Goal: Information Seeking & Learning: Learn about a topic

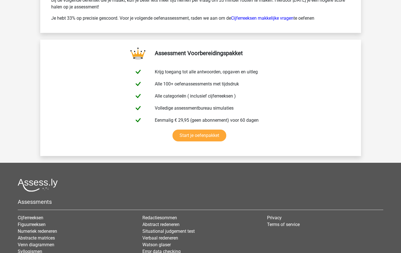
scroll to position [3039, 0]
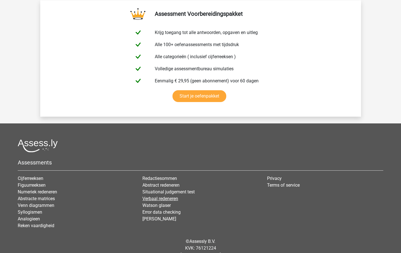
click at [148, 199] on link "Verbaal redeneren" at bounding box center [160, 198] width 36 height 5
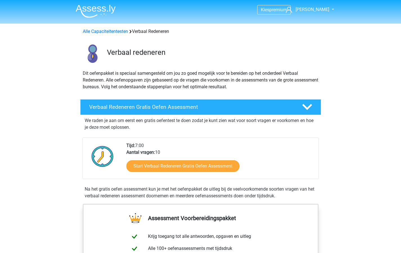
scroll to position [8, 0]
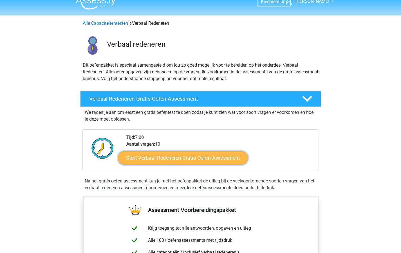
click at [157, 158] on link "Start Verbaal Redeneren Gratis Oefen Assessment" at bounding box center [183, 158] width 130 height 14
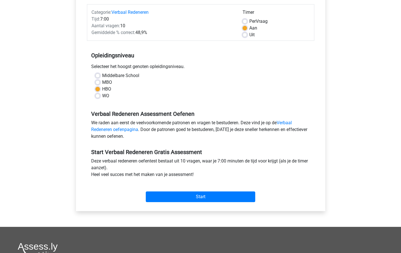
scroll to position [92, 0]
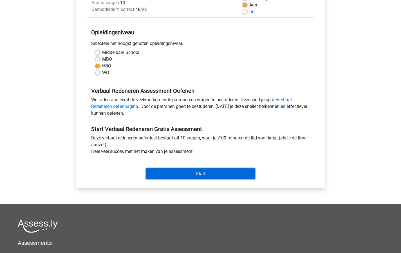
click at [196, 174] on input "Start" at bounding box center [200, 174] width 109 height 11
click at [199, 173] on input "Start" at bounding box center [200, 174] width 109 height 11
click at [203, 172] on input "Start" at bounding box center [200, 174] width 109 height 11
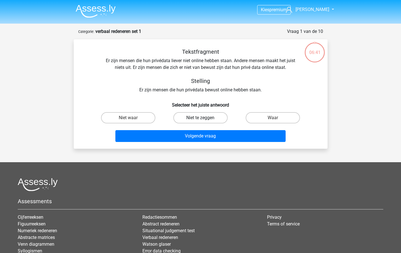
click at [193, 118] on label "Niet te zeggen" at bounding box center [200, 117] width 54 height 11
click at [200, 118] on input "Niet te zeggen" at bounding box center [202, 120] width 4 height 4
radio input "true"
click at [131, 119] on input "Niet waar" at bounding box center [130, 120] width 4 height 4
radio input "true"
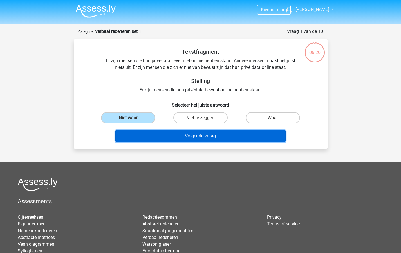
click at [198, 136] on button "Volgende vraag" at bounding box center [200, 136] width 170 height 12
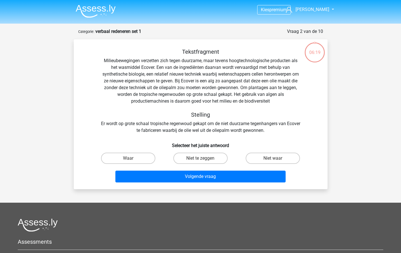
scroll to position [28, 0]
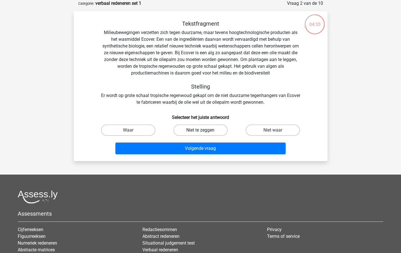
click at [197, 128] on label "Niet te zeggen" at bounding box center [200, 130] width 54 height 11
click at [200, 130] on input "Niet te zeggen" at bounding box center [202, 132] width 4 height 4
radio input "true"
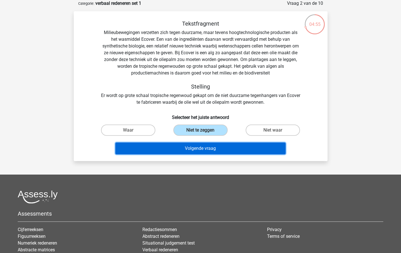
click at [195, 149] on button "Volgende vraag" at bounding box center [200, 149] width 170 height 12
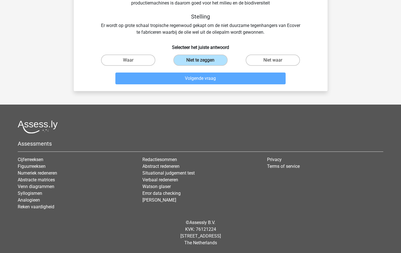
scroll to position [0, 0]
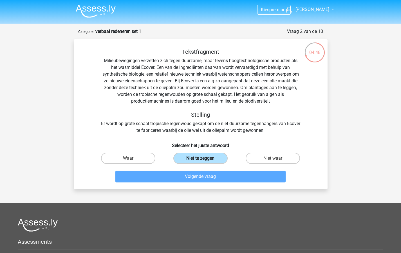
click at [199, 159] on label "Niet te zeggen" at bounding box center [200, 158] width 54 height 11
click at [200, 159] on input "Niet te zeggen" at bounding box center [202, 160] width 4 height 4
click at [194, 158] on label "Niet te zeggen" at bounding box center [200, 158] width 54 height 11
click at [200, 158] on input "Niet te zeggen" at bounding box center [202, 160] width 4 height 4
click at [269, 159] on label "Niet waar" at bounding box center [273, 158] width 54 height 11
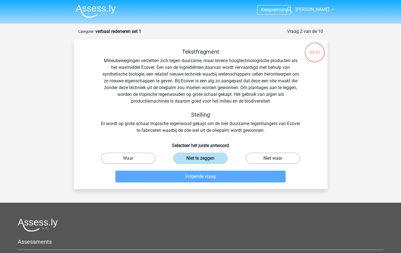
click at [273, 159] on input "Niet waar" at bounding box center [275, 160] width 4 height 4
radio input "true"
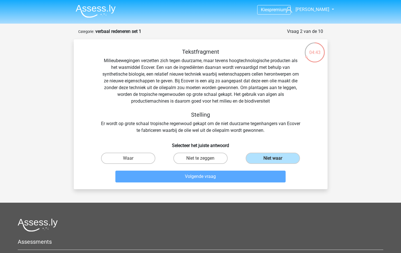
click at [128, 159] on input "Waar" at bounding box center [130, 160] width 4 height 4
radio input "true"
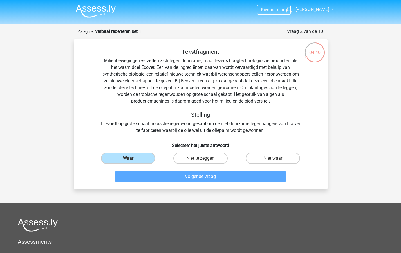
click at [214, 91] on div "Tekstfragment Milieubewegingen verzetten zich tegen duurzame, maar tevens hoogt…" at bounding box center [201, 91] width 236 height 86
drag, startPoint x: 212, startPoint y: 89, endPoint x: 206, endPoint y: 109, distance: 20.4
click at [212, 91] on div "Tekstfragment Milieubewegingen verzetten zich tegen duurzame, maar tevens hoogt…" at bounding box center [201, 91] width 236 height 86
click at [192, 158] on label "Niet te zeggen" at bounding box center [200, 158] width 54 height 11
click at [200, 158] on input "Niet te zeggen" at bounding box center [202, 160] width 4 height 4
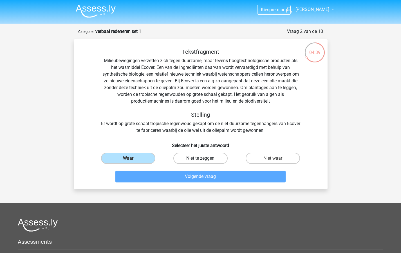
radio input "true"
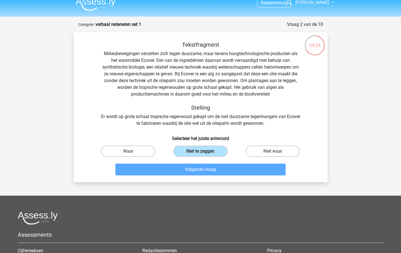
scroll to position [10, 0]
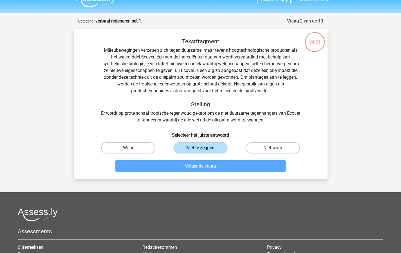
drag, startPoint x: 312, startPoint y: 43, endPoint x: 314, endPoint y: 53, distance: 9.6
click at [325, 20] on div "04:31" at bounding box center [325, 20] width 0 height 0
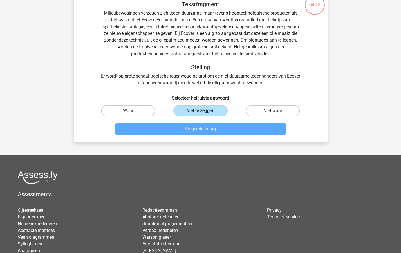
scroll to position [0, 0]
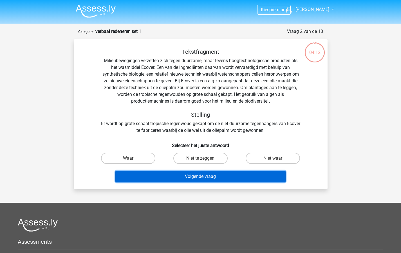
click at [214, 176] on button "Volgende vraag" at bounding box center [200, 177] width 170 height 12
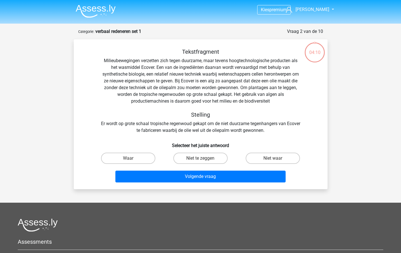
click at [314, 113] on div "Tekstfragment Milieubewegingen verzetten zich tegen duurzame, maar tevens hoogt…" at bounding box center [201, 91] width 236 height 86
click at [201, 157] on label "Niet te zeggen" at bounding box center [200, 158] width 54 height 11
click at [201, 158] on input "Niet te zeggen" at bounding box center [202, 160] width 4 height 4
radio input "true"
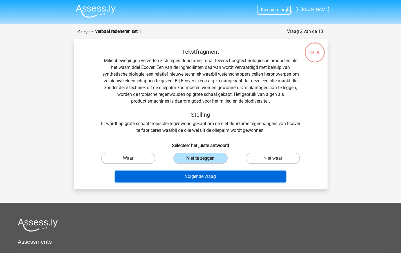
click at [198, 176] on button "Volgende vraag" at bounding box center [200, 177] width 170 height 12
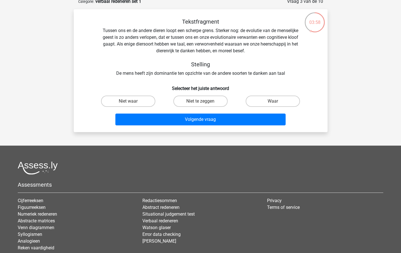
scroll to position [31, 0]
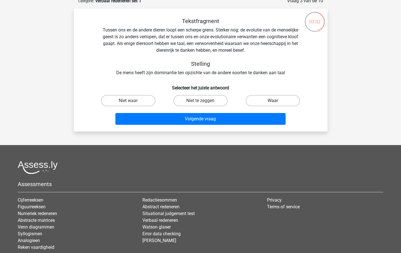
click at [275, 100] on label "Waar" at bounding box center [273, 100] width 54 height 11
click at [275, 101] on input "Waar" at bounding box center [275, 103] width 4 height 4
radio input "true"
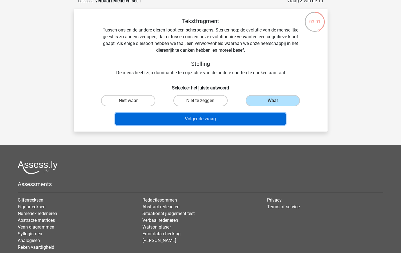
click at [204, 119] on button "Volgende vraag" at bounding box center [200, 119] width 170 height 12
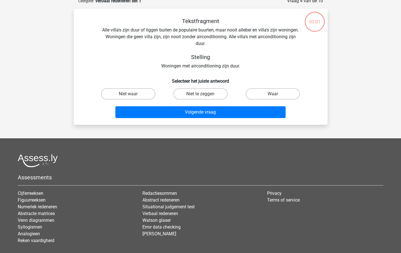
scroll to position [28, 0]
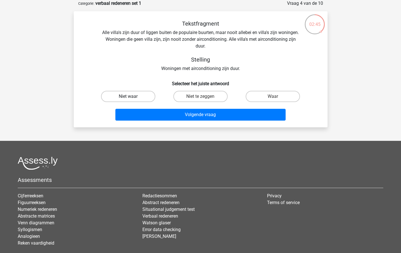
click at [126, 97] on label "Niet waar" at bounding box center [128, 96] width 54 height 11
click at [128, 97] on input "Niet waar" at bounding box center [130, 99] width 4 height 4
radio input "true"
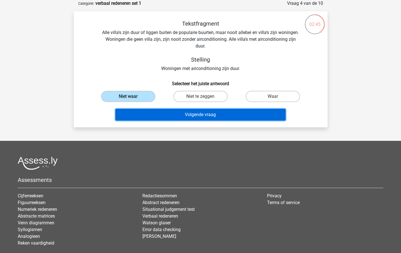
click at [171, 120] on button "Volgende vraag" at bounding box center [200, 115] width 170 height 12
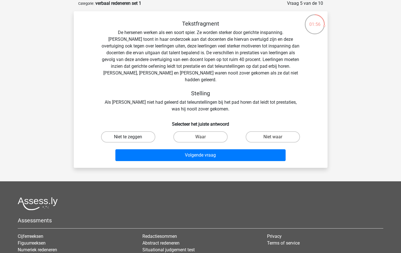
click at [133, 131] on label "Niet te zeggen" at bounding box center [128, 136] width 54 height 11
click at [132, 137] on input "Niet te zeggen" at bounding box center [130, 139] width 4 height 4
radio input "true"
click at [267, 131] on label "Niet waar" at bounding box center [273, 136] width 54 height 11
click at [273, 137] on input "Niet waar" at bounding box center [275, 139] width 4 height 4
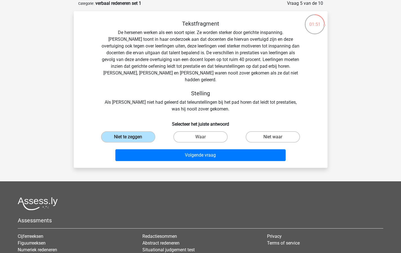
radio input "true"
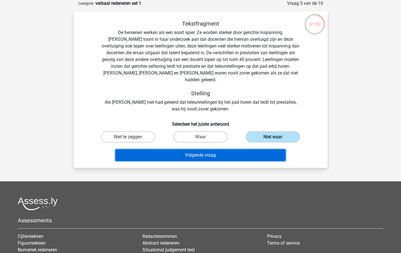
click at [203, 149] on button "Volgende vraag" at bounding box center [200, 155] width 170 height 12
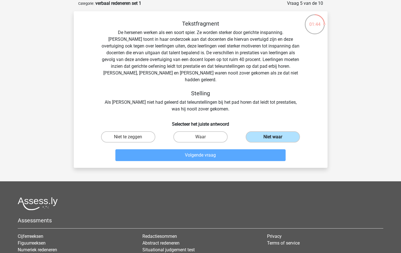
click at [267, 131] on label "Niet waar" at bounding box center [273, 136] width 54 height 11
click at [273, 137] on input "Niet waar" at bounding box center [275, 139] width 4 height 4
click at [127, 131] on label "Niet te zeggen" at bounding box center [128, 136] width 54 height 11
click at [128, 137] on input "Niet te zeggen" at bounding box center [130, 139] width 4 height 4
radio input "true"
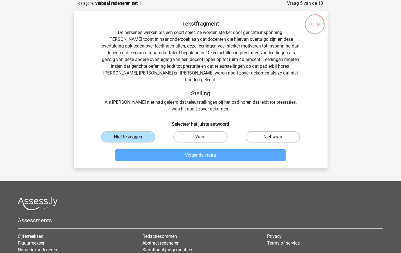
click at [261, 131] on label "Niet waar" at bounding box center [273, 136] width 54 height 11
click at [273, 137] on input "Niet waar" at bounding box center [275, 139] width 4 height 4
radio input "true"
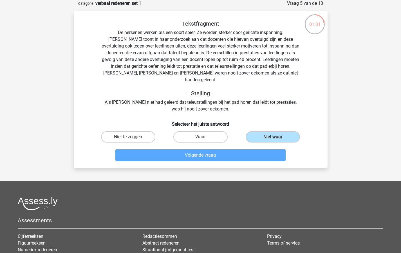
drag, startPoint x: 199, startPoint y: 131, endPoint x: 199, endPoint y: 140, distance: 8.8
click at [199, 132] on label "Waar" at bounding box center [200, 136] width 54 height 11
click at [200, 137] on input "Waar" at bounding box center [202, 139] width 4 height 4
radio input "true"
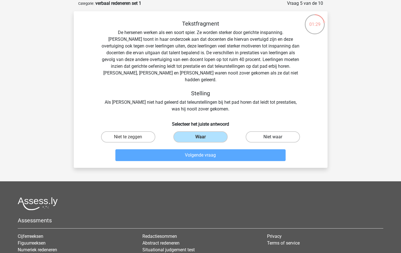
click at [264, 131] on label "Niet waar" at bounding box center [273, 136] width 54 height 11
click at [273, 137] on input "Niet waar" at bounding box center [275, 139] width 4 height 4
radio input "true"
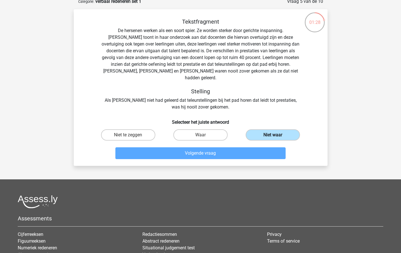
scroll to position [0, 0]
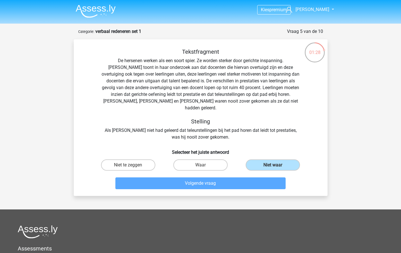
click at [229, 95] on div "Tekstfragment De hersenen werken als een soort spier. Ze worden sterker door ge…" at bounding box center [201, 94] width 236 height 92
click at [131, 160] on label "Niet te zeggen" at bounding box center [128, 165] width 54 height 11
click at [131, 165] on input "Niet te zeggen" at bounding box center [130, 167] width 4 height 4
radio input "true"
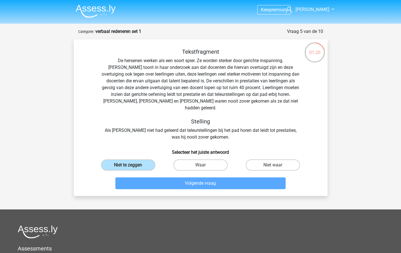
click at [232, 96] on div "Tekstfragment De hersenen werken als een soort spier. Ze worden sterker door ge…" at bounding box center [201, 94] width 236 height 92
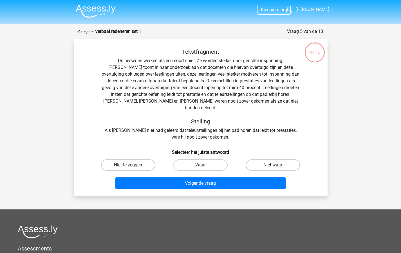
click at [129, 160] on label "Niet te zeggen" at bounding box center [128, 165] width 54 height 11
click at [129, 165] on input "Niet te zeggen" at bounding box center [130, 167] width 4 height 4
radio input "true"
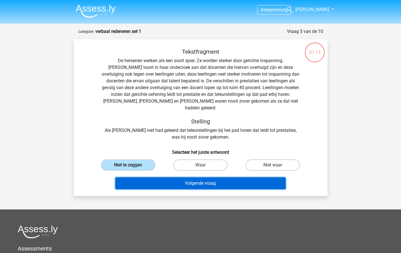
click at [182, 178] on button "Volgende vraag" at bounding box center [200, 184] width 170 height 12
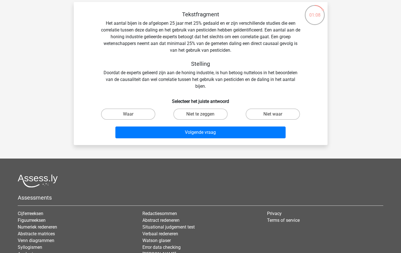
scroll to position [33, 0]
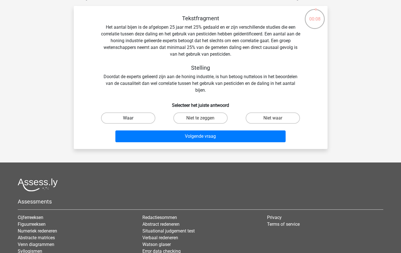
click at [136, 117] on label "Waar" at bounding box center [128, 118] width 54 height 11
click at [132, 118] on input "Waar" at bounding box center [130, 120] width 4 height 4
radio input "true"
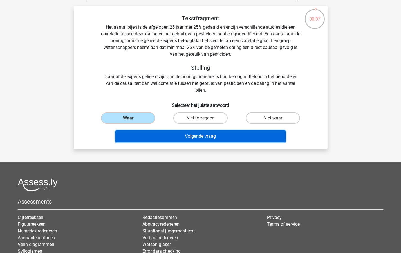
click at [160, 135] on button "Volgende vraag" at bounding box center [200, 137] width 170 height 12
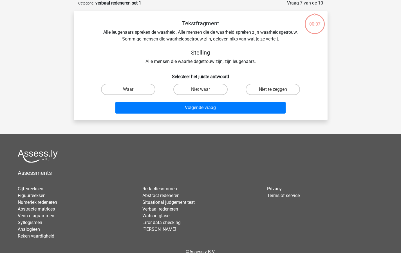
scroll to position [28, 0]
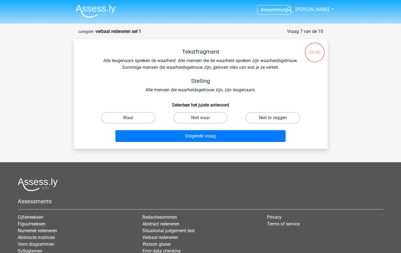
scroll to position [28, 0]
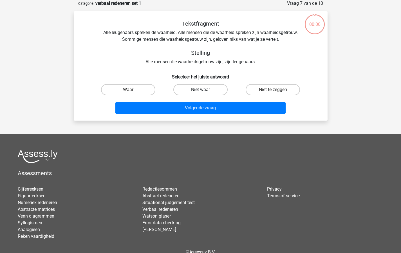
click at [199, 89] on label "Niet waar" at bounding box center [200, 89] width 54 height 11
click at [200, 90] on input "Niet waar" at bounding box center [202, 92] width 4 height 4
radio input "true"
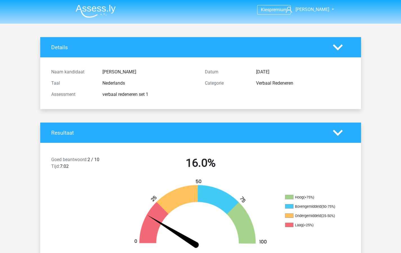
click at [201, 107] on div "Naam kandidaat [PERSON_NAME] Taal Nederlands Assessment verbaal redeneren set 1…" at bounding box center [200, 83] width 312 height 52
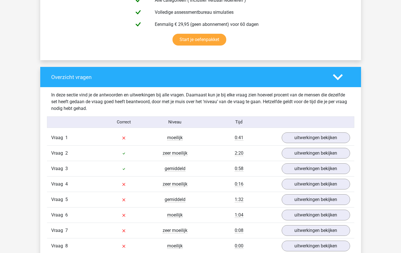
scroll to position [356, 0]
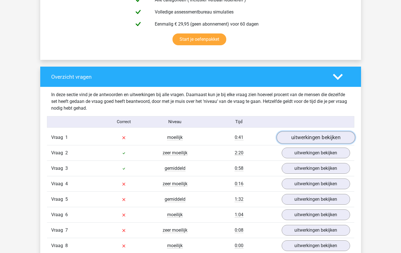
click at [297, 136] on link "uitwerkingen bekijken" at bounding box center [315, 137] width 79 height 12
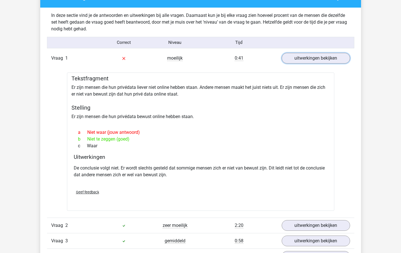
scroll to position [490, 0]
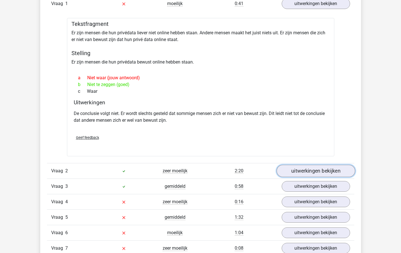
click at [311, 169] on link "uitwerkingen bekijken" at bounding box center [315, 171] width 79 height 12
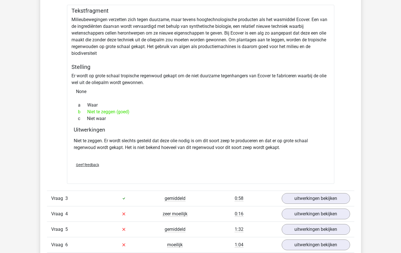
scroll to position [758, 0]
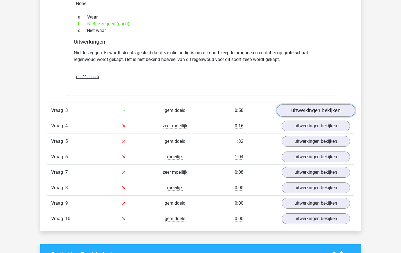
click at [310, 109] on link "uitwerkingen bekijken" at bounding box center [315, 110] width 79 height 12
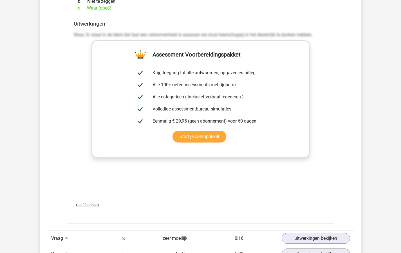
scroll to position [1073, 0]
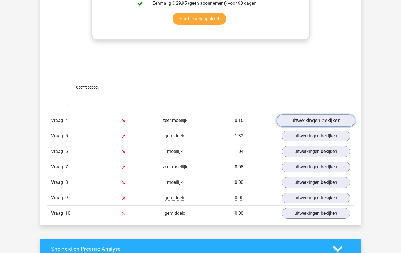
click at [299, 120] on link "uitwerkingen bekijken" at bounding box center [315, 121] width 79 height 12
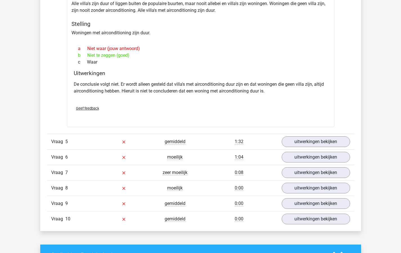
scroll to position [1226, 0]
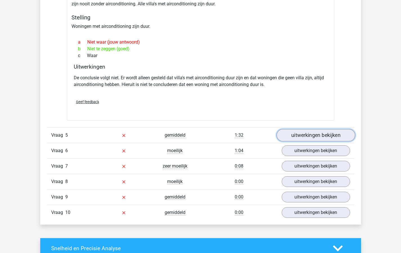
click at [293, 134] on link "uitwerkingen bekijken" at bounding box center [315, 135] width 79 height 12
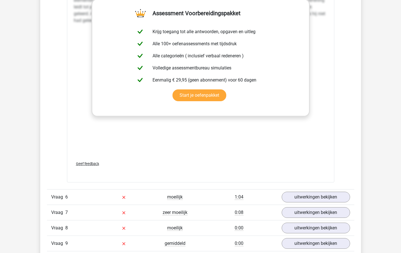
scroll to position [1604, 0]
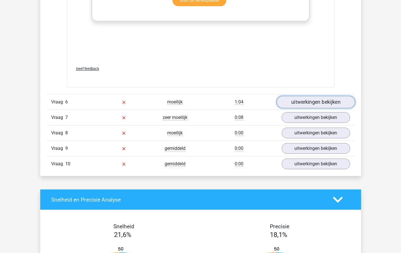
click at [291, 102] on link "uitwerkingen bekijken" at bounding box center [315, 102] width 79 height 12
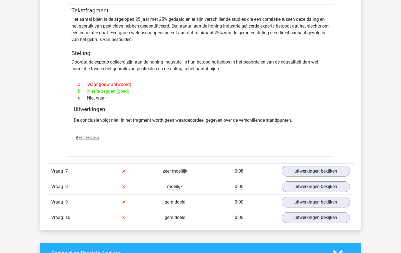
scroll to position [1774, 0]
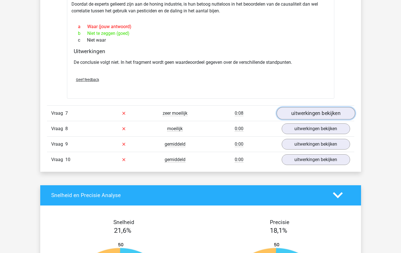
click at [293, 114] on link "uitwerkingen bekijken" at bounding box center [315, 113] width 79 height 12
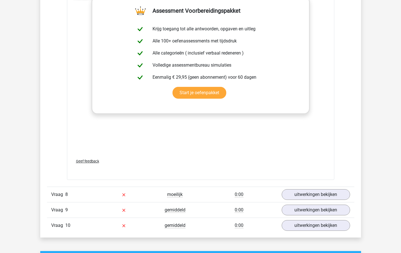
scroll to position [2082, 0]
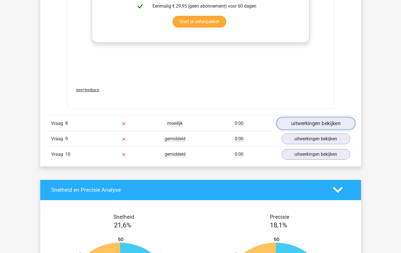
click at [301, 123] on link "uitwerkingen bekijken" at bounding box center [315, 123] width 79 height 12
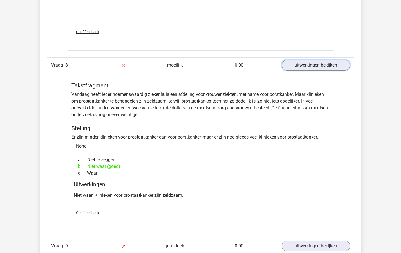
scroll to position [2243, 0]
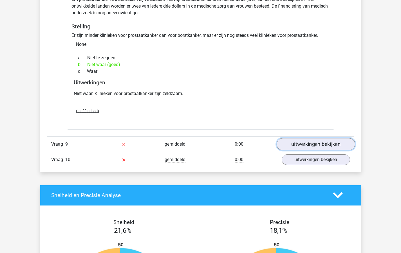
click at [302, 143] on link "uitwerkingen bekijken" at bounding box center [315, 144] width 79 height 12
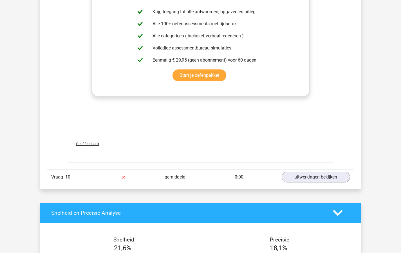
scroll to position [2542, 0]
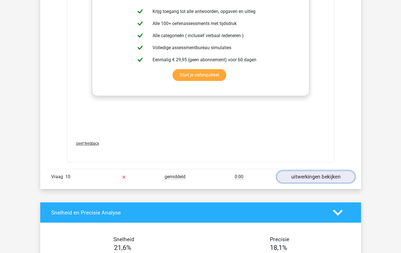
click at [299, 178] on link "uitwerkingen bekijken" at bounding box center [315, 177] width 79 height 12
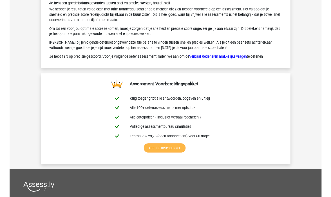
scroll to position [3303, 0]
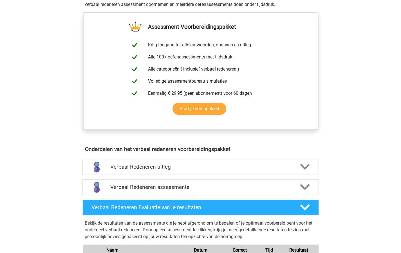
scroll to position [241, 0]
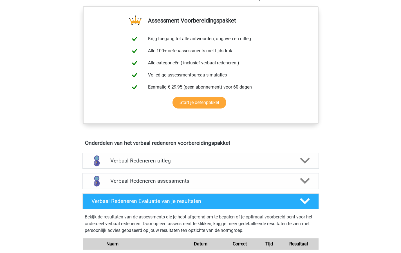
click at [303, 162] on polygon at bounding box center [305, 161] width 10 height 6
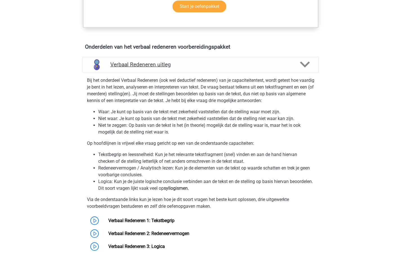
scroll to position [433, 0]
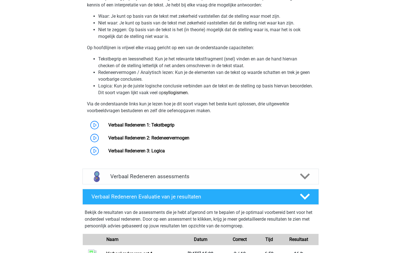
click at [301, 178] on icon at bounding box center [305, 177] width 10 height 10
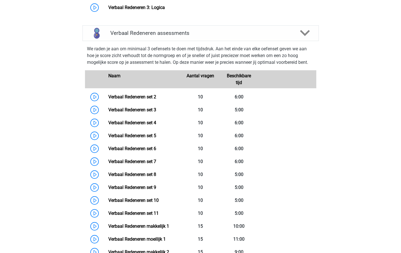
scroll to position [576, 0]
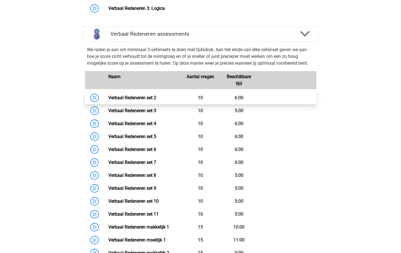
drag, startPoint x: 303, startPoint y: 162, endPoint x: 122, endPoint y: 97, distance: 192.9
click at [122, 97] on link "Verbaal Redeneren set 2" at bounding box center [132, 97] width 48 height 5
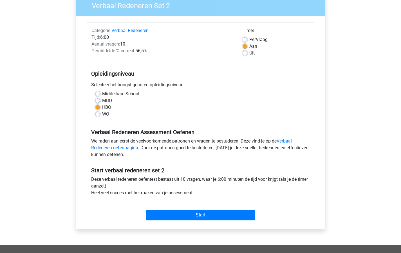
scroll to position [113, 0]
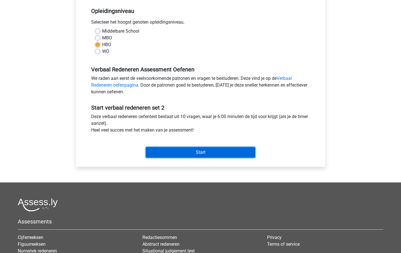
click at [187, 150] on input "Start" at bounding box center [200, 152] width 109 height 11
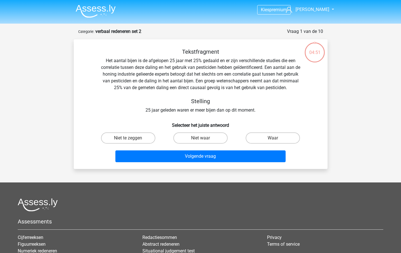
click at [131, 138] on input "Niet te zeggen" at bounding box center [130, 140] width 4 height 4
radio input "true"
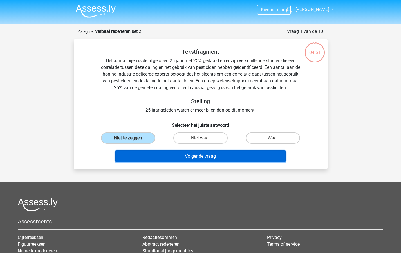
click at [191, 159] on button "Volgende vraag" at bounding box center [200, 157] width 170 height 12
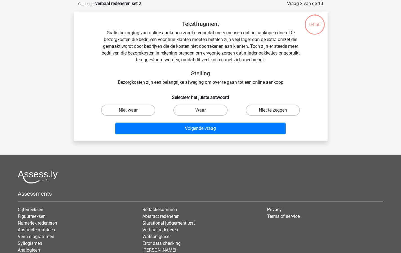
scroll to position [28, 0]
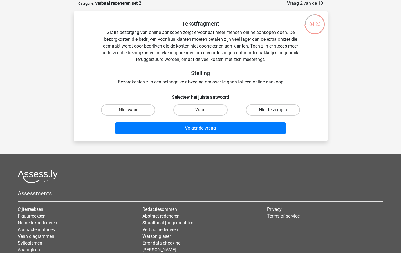
click at [266, 111] on label "Niet te zeggen" at bounding box center [273, 109] width 54 height 11
click at [273, 111] on input "Niet te zeggen" at bounding box center [275, 112] width 4 height 4
radio input "true"
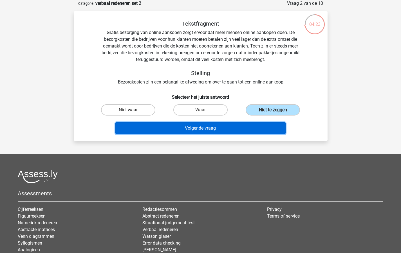
click at [216, 128] on button "Volgende vraag" at bounding box center [200, 128] width 170 height 12
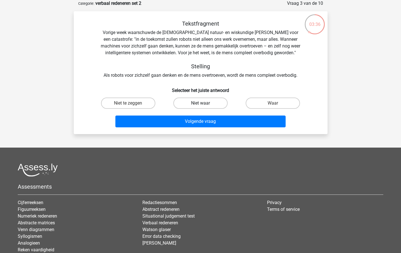
click at [195, 99] on label "Niet waar" at bounding box center [200, 103] width 54 height 11
click at [200, 103] on input "Niet waar" at bounding box center [202, 105] width 4 height 4
radio input "true"
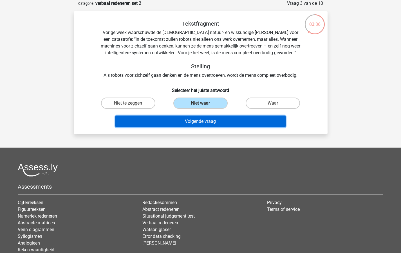
click at [189, 123] on button "Volgende vraag" at bounding box center [200, 122] width 170 height 12
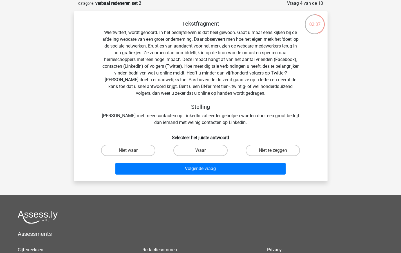
drag, startPoint x: 271, startPoint y: 149, endPoint x: 262, endPoint y: 160, distance: 14.4
click at [271, 149] on label "Niet te zeggen" at bounding box center [273, 150] width 54 height 11
click at [273, 151] on input "Niet te zeggen" at bounding box center [275, 153] width 4 height 4
radio input "true"
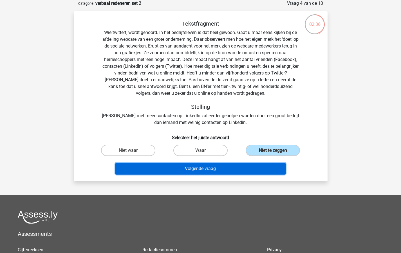
click at [207, 169] on button "Volgende vraag" at bounding box center [200, 169] width 170 height 12
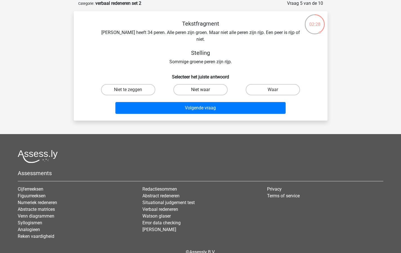
click at [194, 84] on label "Niet waar" at bounding box center [200, 89] width 54 height 11
click at [200, 90] on input "Niet waar" at bounding box center [202, 92] width 4 height 4
radio input "true"
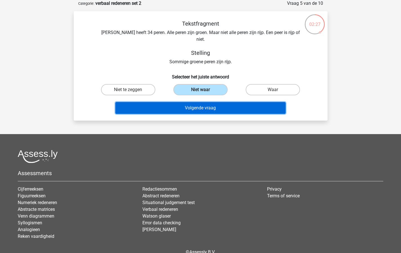
click at [188, 102] on button "Volgende vraag" at bounding box center [200, 108] width 170 height 12
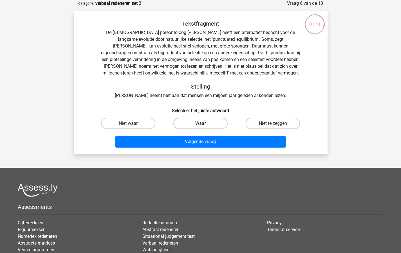
drag, startPoint x: 211, startPoint y: 123, endPoint x: 210, endPoint y: 127, distance: 4.8
click at [211, 123] on label "Waar" at bounding box center [200, 123] width 54 height 11
click at [204, 124] on input "Waar" at bounding box center [202, 126] width 4 height 4
radio input "true"
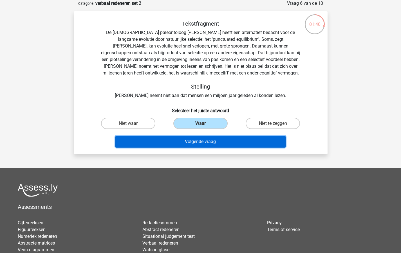
click at [207, 141] on button "Volgende vraag" at bounding box center [200, 142] width 170 height 12
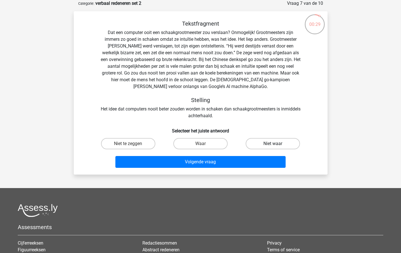
click at [270, 143] on label "Niet waar" at bounding box center [273, 143] width 54 height 11
click at [273, 144] on input "Niet waar" at bounding box center [275, 146] width 4 height 4
radio input "true"
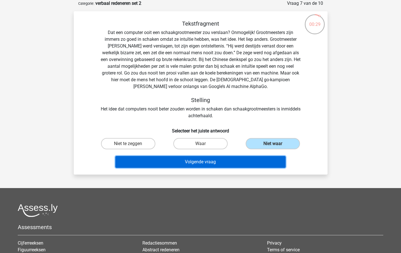
click at [199, 162] on button "Volgende vraag" at bounding box center [200, 162] width 170 height 12
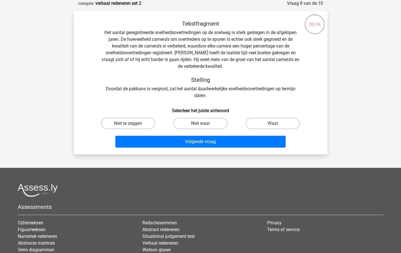
drag, startPoint x: 136, startPoint y: 124, endPoint x: 152, endPoint y: 131, distance: 17.8
click at [136, 123] on label "Niet te zeggen" at bounding box center [128, 123] width 54 height 11
click at [132, 124] on input "Niet te zeggen" at bounding box center [130, 126] width 4 height 4
radio input "true"
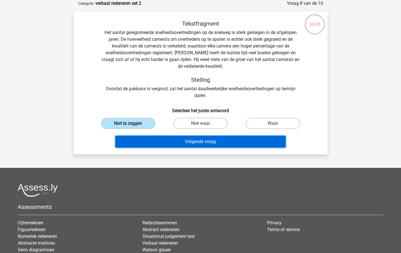
click at [159, 140] on button "Volgende vraag" at bounding box center [200, 142] width 170 height 12
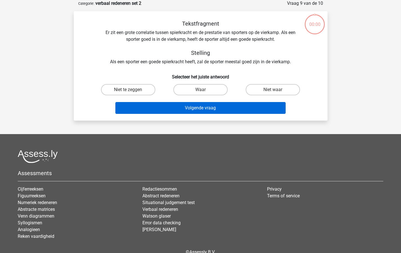
scroll to position [28, 0]
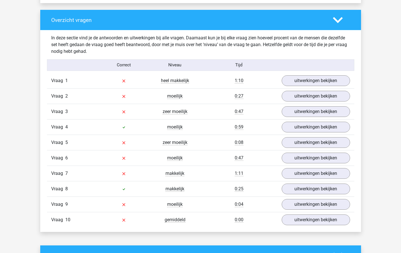
scroll to position [366, 0]
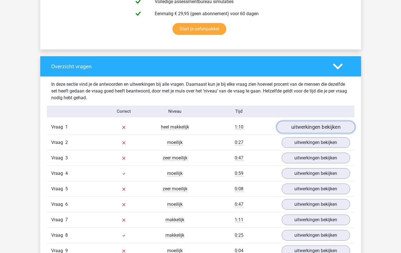
click at [297, 126] on link "uitwerkingen bekijken" at bounding box center [315, 127] width 79 height 12
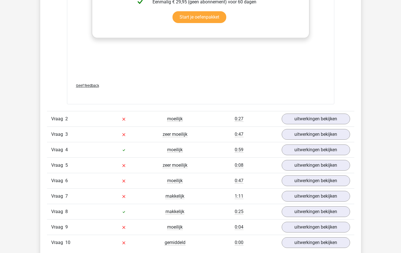
scroll to position [708, 0]
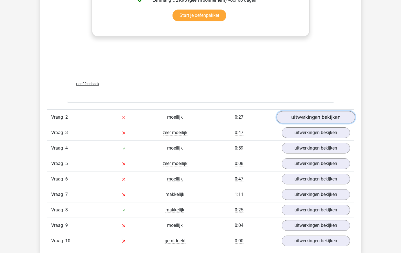
click at [301, 116] on link "uitwerkingen bekijken" at bounding box center [315, 117] width 79 height 12
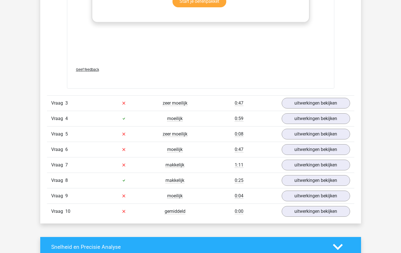
scroll to position [1071, 0]
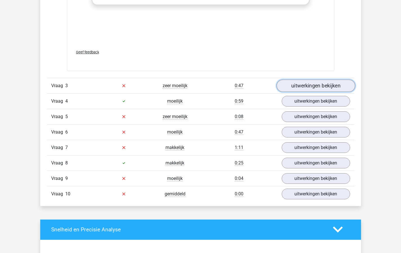
drag, startPoint x: 302, startPoint y: 85, endPoint x: 296, endPoint y: 87, distance: 7.0
click at [302, 85] on link "uitwerkingen bekijken" at bounding box center [315, 86] width 79 height 12
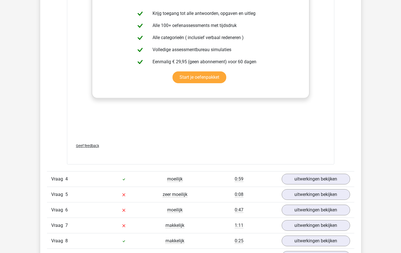
scroll to position [1341, 0]
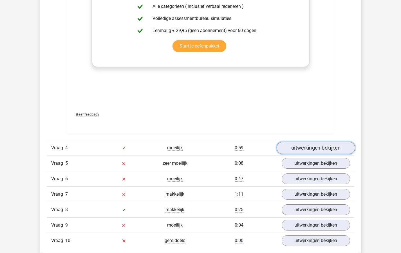
click at [298, 142] on link "uitwerkingen bekijken" at bounding box center [315, 148] width 79 height 12
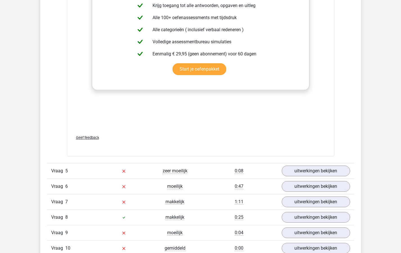
scroll to position [1697, 0]
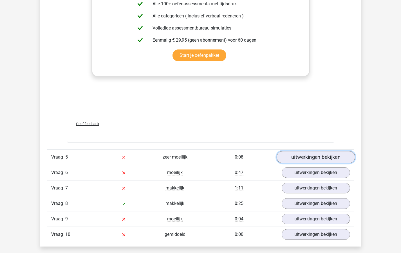
click at [305, 151] on link "uitwerkingen bekijken" at bounding box center [315, 157] width 79 height 12
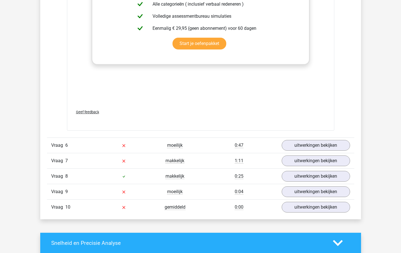
scroll to position [2041, 0]
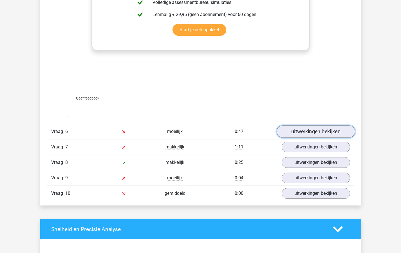
click at [302, 125] on link "uitwerkingen bekijken" at bounding box center [315, 131] width 79 height 12
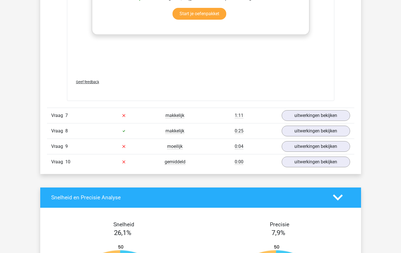
scroll to position [2445, 0]
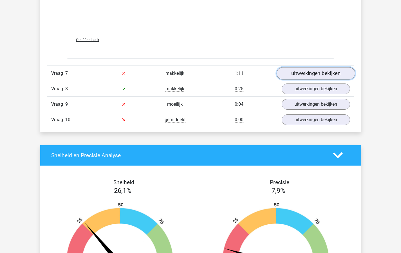
click at [290, 67] on link "uitwerkingen bekijken" at bounding box center [315, 73] width 79 height 12
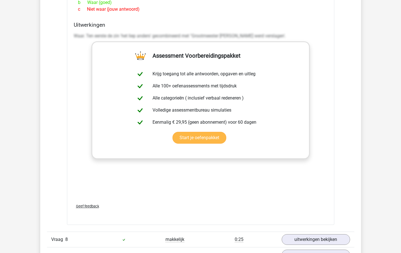
scroll to position [2746, 0]
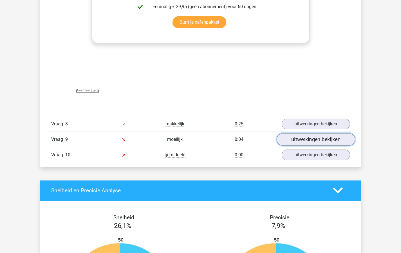
click at [296, 133] on link "uitwerkingen bekijken" at bounding box center [315, 139] width 79 height 12
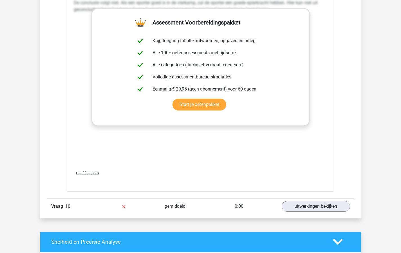
scroll to position [2998, 0]
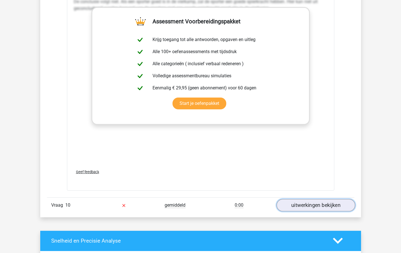
click at [297, 199] on link "uitwerkingen bekijken" at bounding box center [315, 205] width 79 height 12
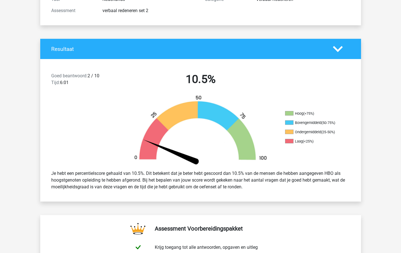
scroll to position [0, 0]
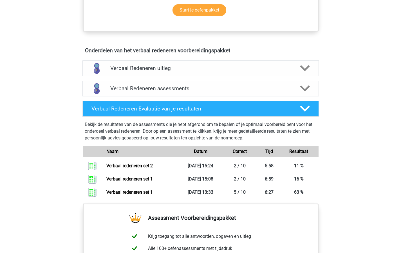
scroll to position [290, 0]
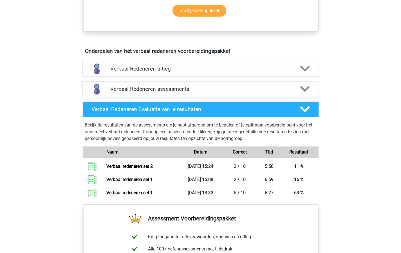
click at [300, 91] on icon at bounding box center [305, 89] width 10 height 10
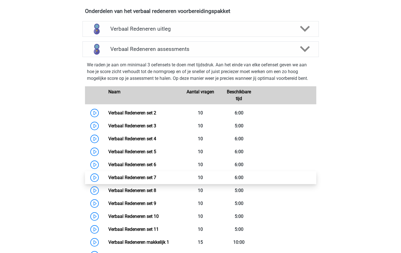
scroll to position [331, 0]
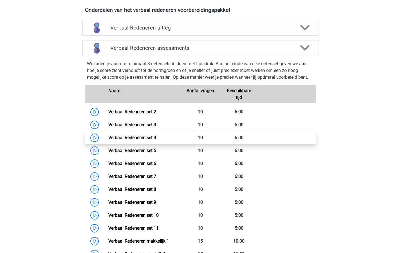
click at [119, 136] on link "Verbaal Redeneren set 4" at bounding box center [132, 137] width 48 height 5
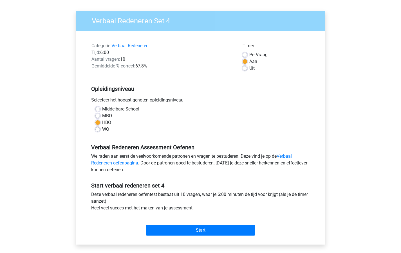
scroll to position [62, 0]
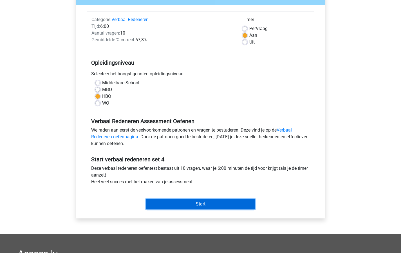
click at [199, 203] on input "Start" at bounding box center [200, 204] width 109 height 11
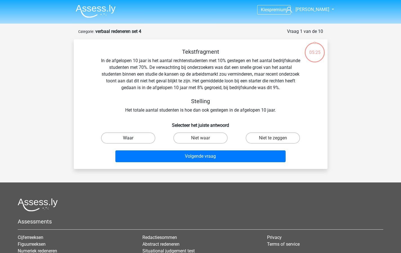
click at [132, 136] on label "Waar" at bounding box center [128, 138] width 54 height 11
click at [132, 138] on input "Waar" at bounding box center [130, 140] width 4 height 4
radio input "true"
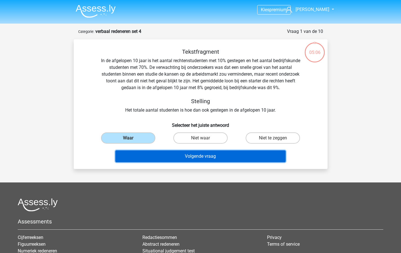
click at [178, 155] on button "Volgende vraag" at bounding box center [200, 157] width 170 height 12
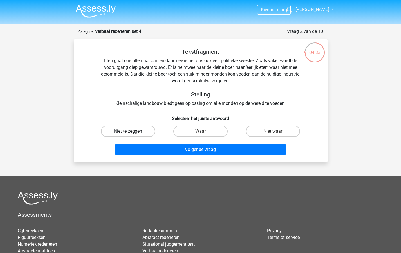
click at [135, 132] on label "Niet te zeggen" at bounding box center [128, 131] width 54 height 11
click at [132, 132] on input "Niet te zeggen" at bounding box center [130, 133] width 4 height 4
radio input "true"
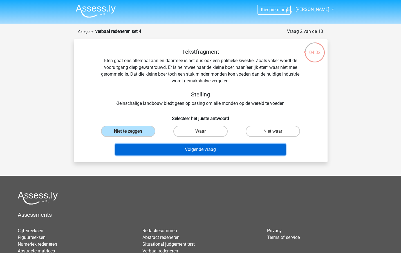
click at [163, 149] on button "Volgende vraag" at bounding box center [200, 150] width 170 height 12
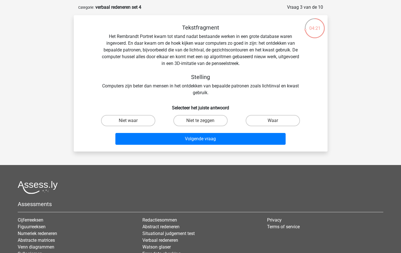
scroll to position [20, 0]
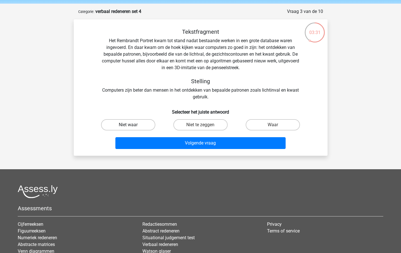
click at [135, 125] on label "Niet waar" at bounding box center [128, 124] width 54 height 11
click at [132, 125] on input "Niet waar" at bounding box center [130, 127] width 4 height 4
radio input "true"
click at [199, 123] on label "Niet te zeggen" at bounding box center [200, 124] width 54 height 11
click at [200, 125] on input "Niet te zeggen" at bounding box center [202, 127] width 4 height 4
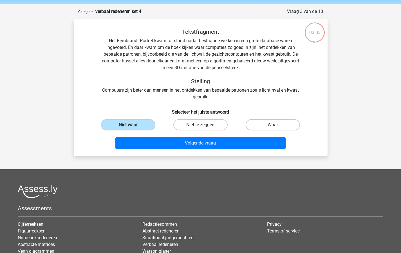
radio input "true"
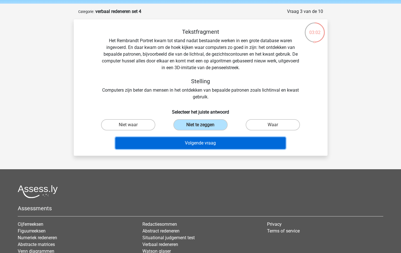
click at [195, 146] on button "Volgende vraag" at bounding box center [200, 143] width 170 height 12
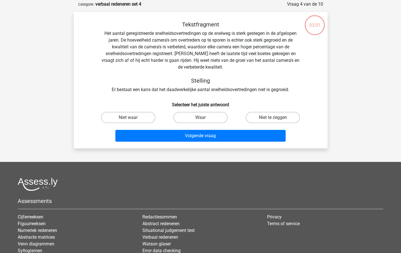
scroll to position [28, 0]
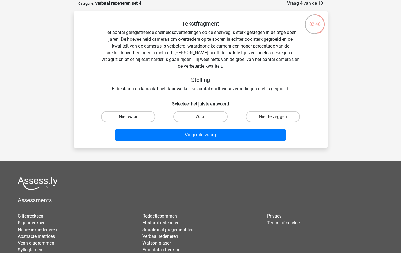
click at [134, 117] on label "Niet waar" at bounding box center [128, 116] width 54 height 11
click at [132, 117] on input "Niet waar" at bounding box center [130, 119] width 4 height 4
radio input "true"
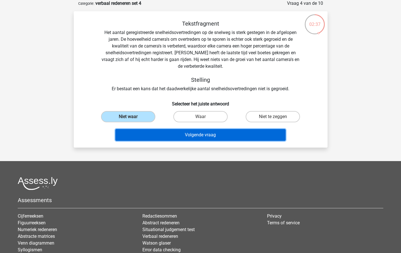
click at [208, 134] on button "Volgende vraag" at bounding box center [200, 135] width 170 height 12
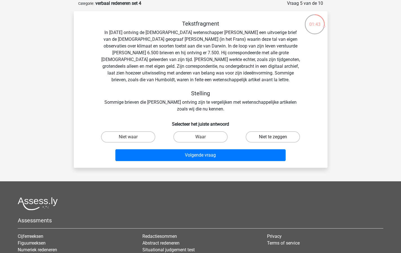
click at [266, 138] on label "Niet te zeggen" at bounding box center [273, 136] width 54 height 11
click at [273, 138] on input "Niet te zeggen" at bounding box center [275, 139] width 4 height 4
radio input "true"
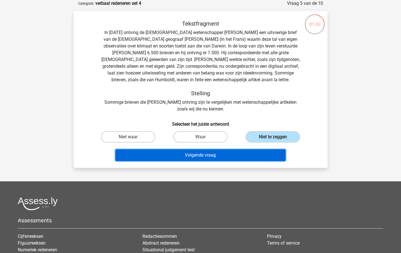
click at [204, 154] on button "Volgende vraag" at bounding box center [200, 155] width 170 height 12
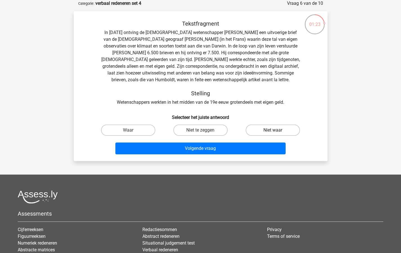
click at [264, 130] on label "Niet waar" at bounding box center [273, 130] width 54 height 11
click at [273, 130] on input "Niet waar" at bounding box center [275, 132] width 4 height 4
radio input "true"
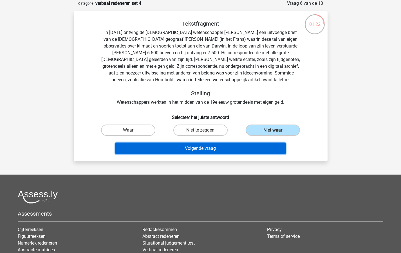
click at [216, 149] on button "Volgende vraag" at bounding box center [200, 149] width 170 height 12
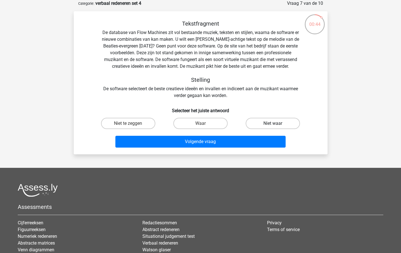
click at [264, 123] on label "Niet waar" at bounding box center [273, 123] width 54 height 11
click at [273, 124] on input "Niet waar" at bounding box center [275, 126] width 4 height 4
radio input "true"
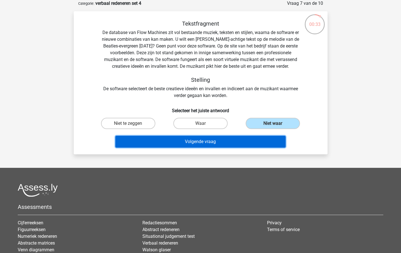
click at [206, 143] on button "Volgende vraag" at bounding box center [200, 142] width 170 height 12
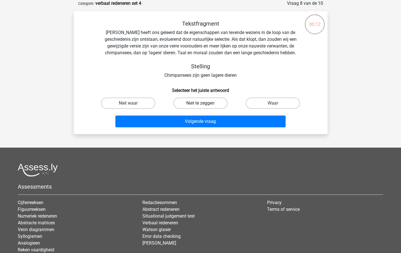
click at [198, 102] on label "Niet te zeggen" at bounding box center [200, 103] width 54 height 11
click at [200, 103] on input "Niet te zeggen" at bounding box center [202, 105] width 4 height 4
radio input "true"
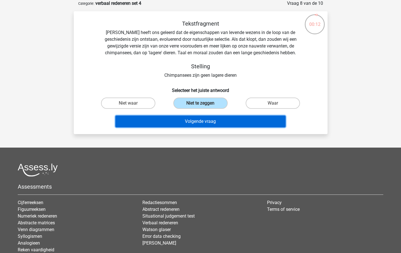
click at [198, 122] on button "Volgende vraag" at bounding box center [200, 122] width 170 height 12
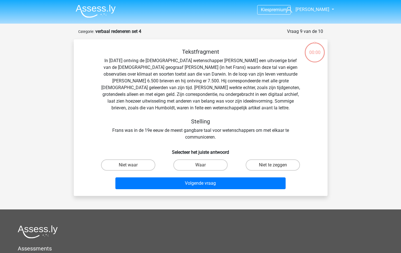
scroll to position [28, 0]
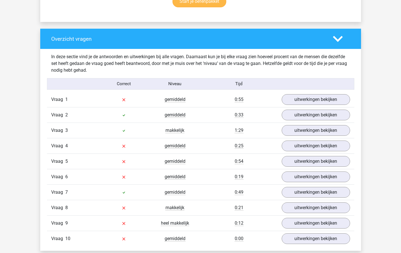
scroll to position [395, 0]
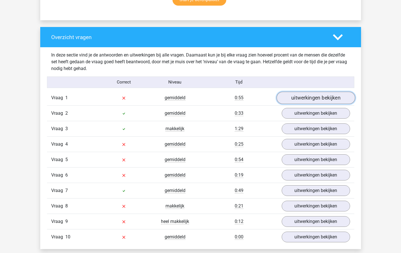
click at [302, 98] on link "uitwerkingen bekijken" at bounding box center [315, 98] width 79 height 12
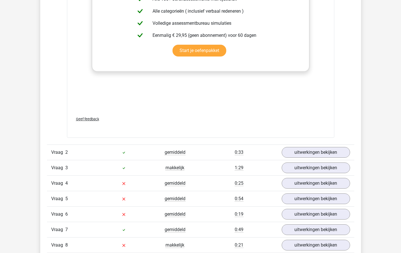
scroll to position [720, 0]
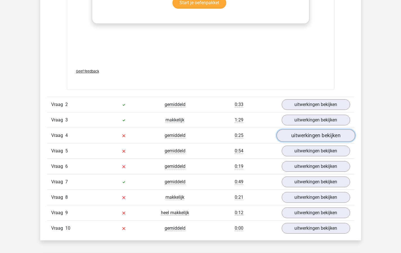
click at [298, 136] on link "uitwerkingen bekijken" at bounding box center [315, 136] width 79 height 12
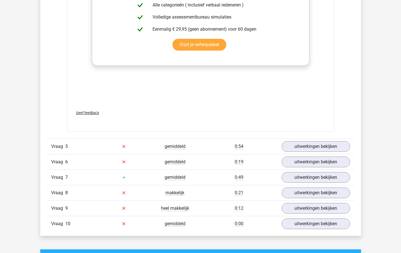
scroll to position [1069, 0]
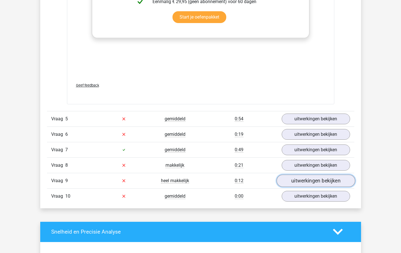
click at [301, 180] on link "uitwerkingen bekijken" at bounding box center [315, 181] width 79 height 12
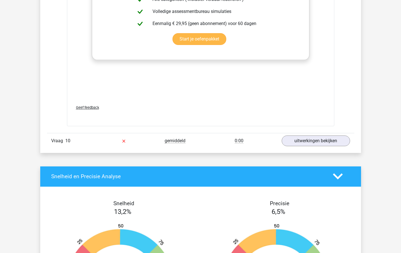
scroll to position [1457, 0]
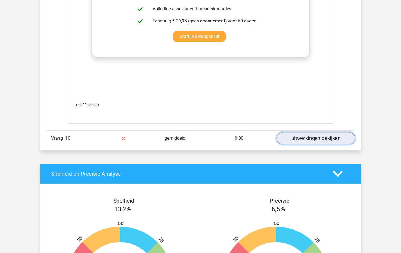
click at [295, 138] on link "uitwerkingen bekijken" at bounding box center [315, 138] width 79 height 12
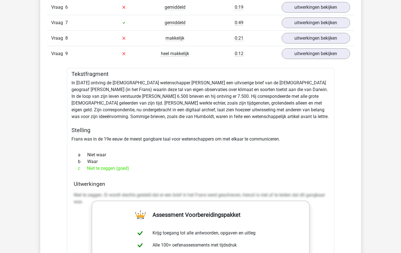
scroll to position [1085, 0]
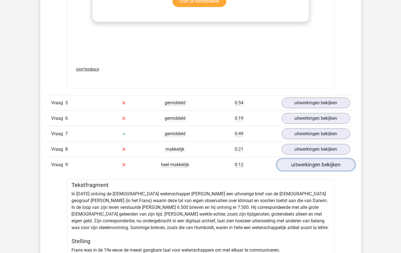
click at [298, 165] on link "uitwerkingen bekijken" at bounding box center [315, 165] width 79 height 12
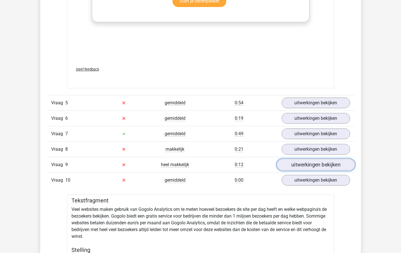
click at [298, 164] on link "uitwerkingen bekijken" at bounding box center [315, 165] width 79 height 12
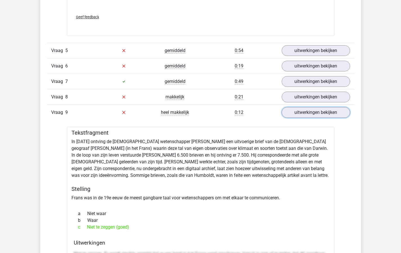
scroll to position [1122, 0]
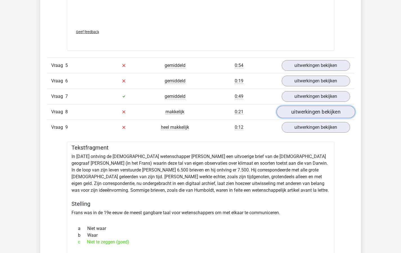
click at [297, 110] on link "uitwerkingen bekijken" at bounding box center [315, 112] width 79 height 12
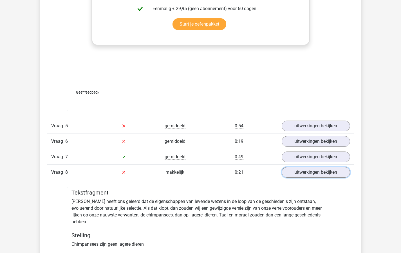
scroll to position [1049, 0]
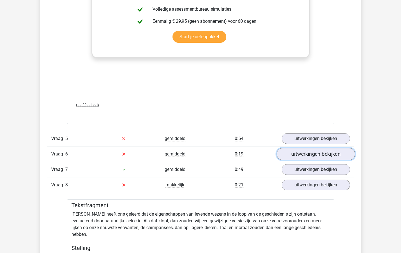
click at [314, 153] on link "uitwerkingen bekijken" at bounding box center [315, 154] width 79 height 12
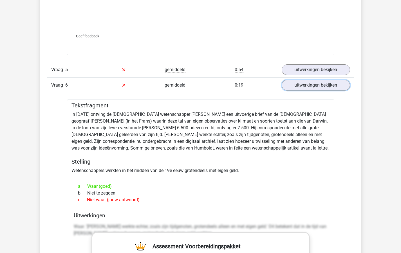
scroll to position [1118, 0]
click at [301, 69] on link "uitwerkingen bekijken" at bounding box center [315, 70] width 79 height 12
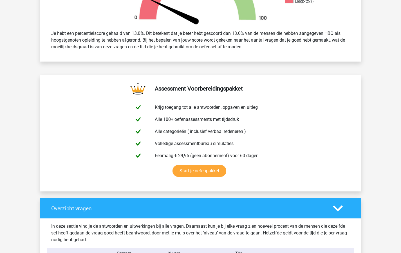
scroll to position [0, 0]
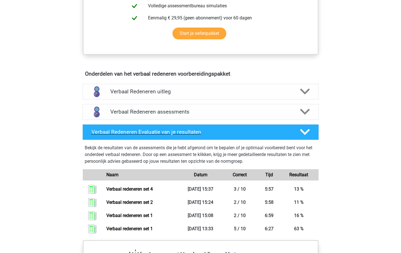
scroll to position [264, 0]
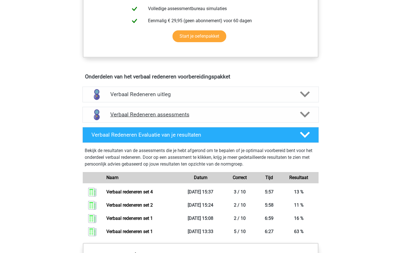
click at [303, 113] on icon at bounding box center [305, 115] width 10 height 10
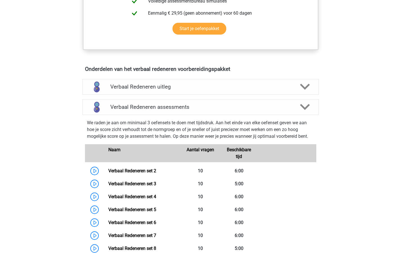
scroll to position [306, 0]
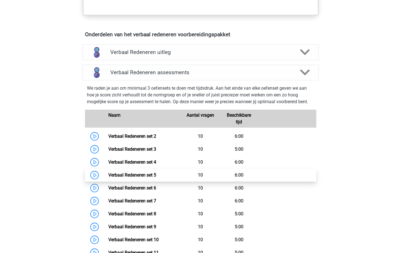
click at [125, 174] on link "Verbaal Redeneren set 5" at bounding box center [132, 174] width 48 height 5
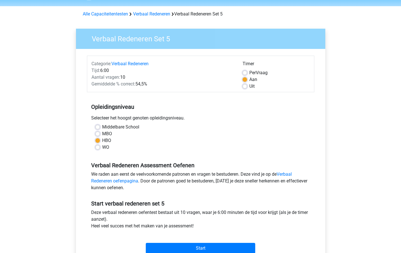
scroll to position [86, 0]
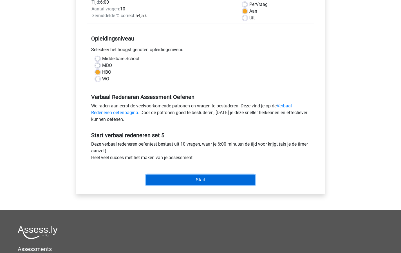
click at [201, 178] on input "Start" at bounding box center [200, 180] width 109 height 11
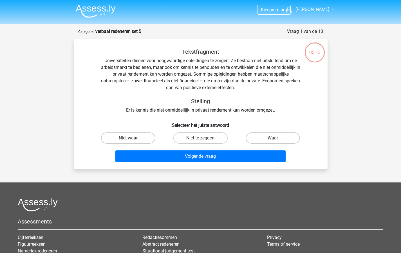
click at [270, 136] on label "Waar" at bounding box center [273, 138] width 54 height 11
click at [273, 138] on input "Waar" at bounding box center [275, 140] width 4 height 4
radio input "true"
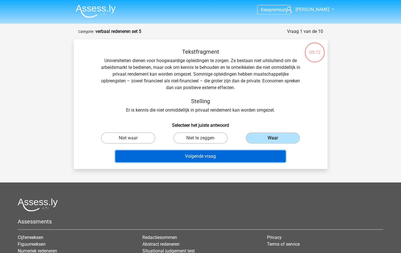
click at [196, 156] on button "Volgende vraag" at bounding box center [200, 157] width 170 height 12
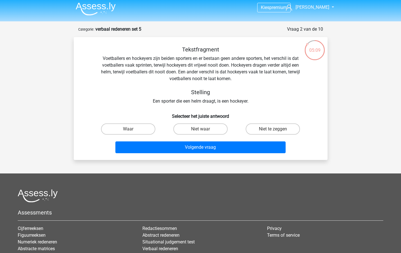
scroll to position [2, 0]
click at [268, 128] on label "Niet te zeggen" at bounding box center [273, 129] width 54 height 11
click at [273, 129] on input "Niet te zeggen" at bounding box center [275, 131] width 4 height 4
radio input "true"
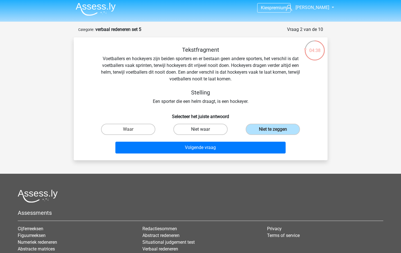
click at [203, 128] on label "Niet waar" at bounding box center [200, 129] width 54 height 11
click at [203, 129] on input "Niet waar" at bounding box center [202, 131] width 4 height 4
radio input "true"
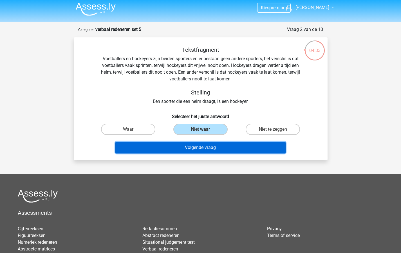
click at [190, 146] on button "Volgende vraag" at bounding box center [200, 148] width 170 height 12
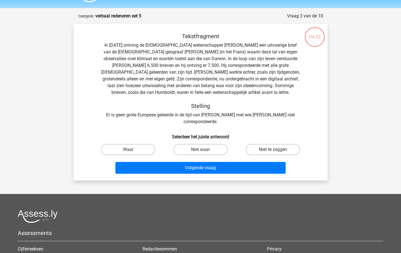
scroll to position [28, 0]
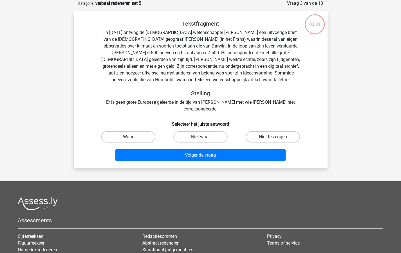
drag, startPoint x: 274, startPoint y: 129, endPoint x: 227, endPoint y: 142, distance: 49.0
click at [274, 131] on label "Niet te zeggen" at bounding box center [273, 136] width 54 height 11
click at [274, 137] on input "Niet te zeggen" at bounding box center [275, 139] width 4 height 4
radio input "true"
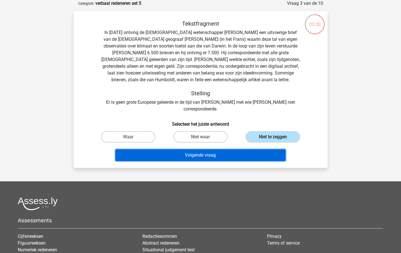
click at [205, 150] on button "Volgende vraag" at bounding box center [200, 155] width 170 height 12
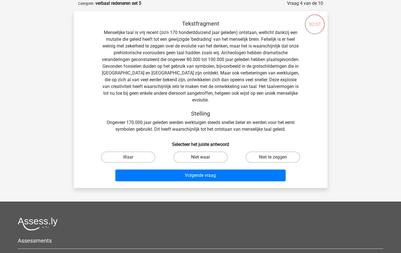
drag, startPoint x: 200, startPoint y: 151, endPoint x: 192, endPoint y: 164, distance: 15.8
click at [200, 152] on label "Niet waar" at bounding box center [200, 157] width 54 height 11
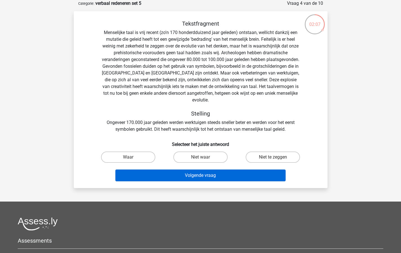
click at [200, 157] on input "Niet waar" at bounding box center [202, 159] width 4 height 4
radio input "true"
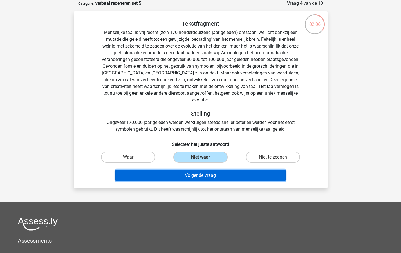
click at [191, 170] on button "Volgende vraag" at bounding box center [200, 176] width 170 height 12
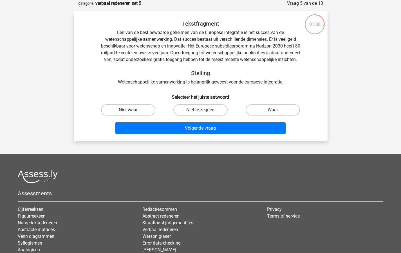
click at [274, 115] on label "Waar" at bounding box center [273, 109] width 54 height 11
click at [274, 114] on input "Waar" at bounding box center [275, 112] width 4 height 4
radio input "true"
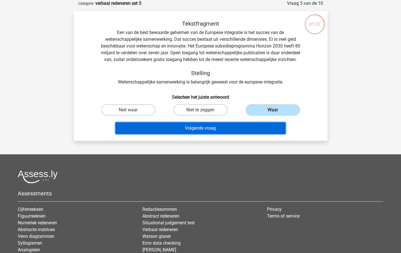
click at [224, 134] on button "Volgende vraag" at bounding box center [200, 128] width 170 height 12
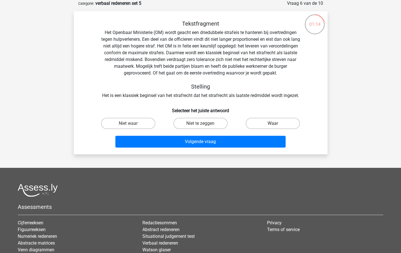
click at [271, 123] on label "Waar" at bounding box center [273, 123] width 54 height 11
click at [273, 124] on input "Waar" at bounding box center [275, 126] width 4 height 4
radio input "true"
click at [127, 123] on label "Niet waar" at bounding box center [128, 123] width 54 height 11
click at [128, 124] on input "Niet waar" at bounding box center [130, 126] width 4 height 4
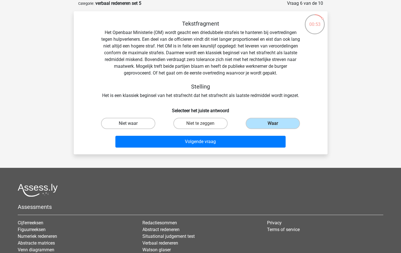
radio input "true"
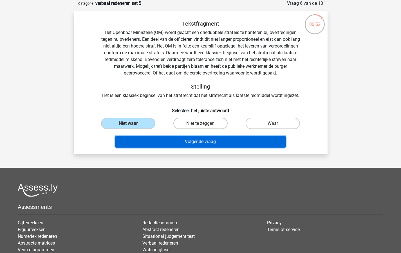
click at [153, 140] on button "Volgende vraag" at bounding box center [200, 142] width 170 height 12
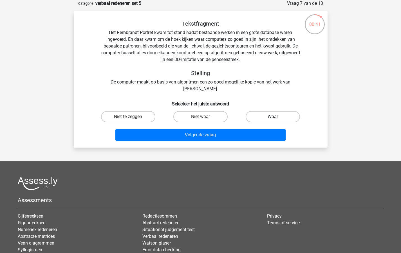
drag, startPoint x: 270, startPoint y: 115, endPoint x: 233, endPoint y: 136, distance: 42.6
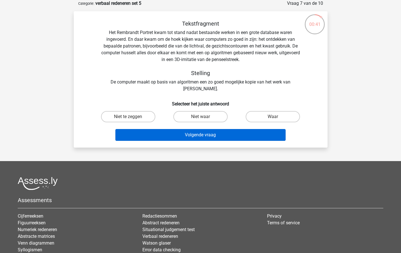
click at [270, 115] on label "Waar" at bounding box center [273, 116] width 54 height 11
click at [273, 117] on input "Waar" at bounding box center [275, 119] width 4 height 4
radio input "true"
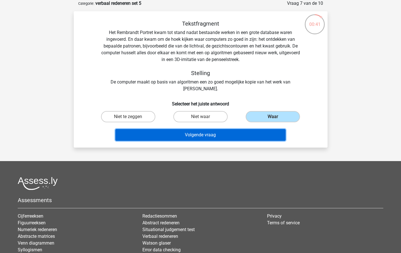
click at [205, 135] on button "Volgende vraag" at bounding box center [200, 135] width 170 height 12
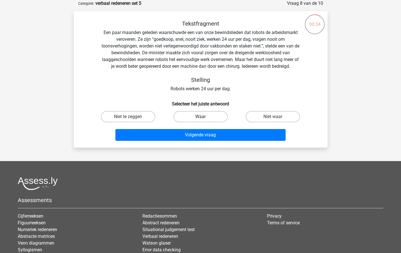
click at [205, 114] on label "Waar" at bounding box center [200, 116] width 54 height 11
click at [204, 117] on input "Waar" at bounding box center [202, 119] width 4 height 4
radio input "true"
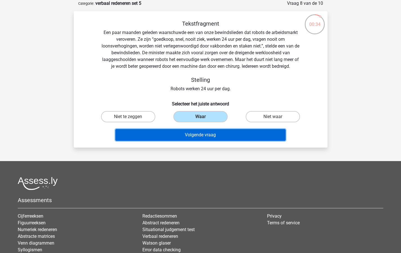
click at [201, 136] on button "Volgende vraag" at bounding box center [200, 135] width 170 height 12
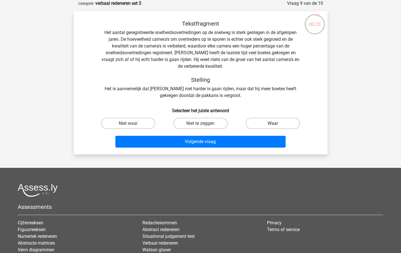
click at [272, 123] on label "Waar" at bounding box center [273, 123] width 54 height 11
click at [273, 124] on input "Waar" at bounding box center [275, 126] width 4 height 4
radio input "true"
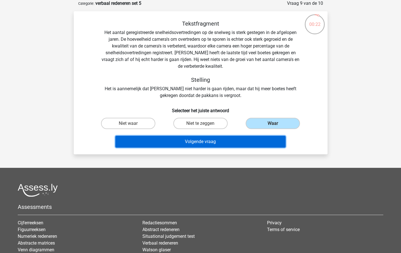
click at [223, 139] on button "Volgende vraag" at bounding box center [200, 142] width 170 height 12
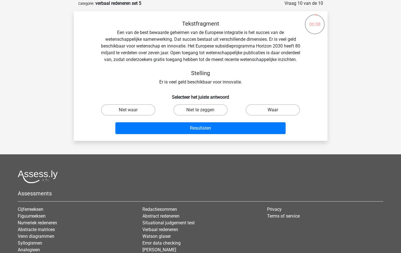
click at [274, 115] on label "Waar" at bounding box center [273, 109] width 54 height 11
click at [274, 114] on input "Waar" at bounding box center [275, 112] width 4 height 4
radio input "true"
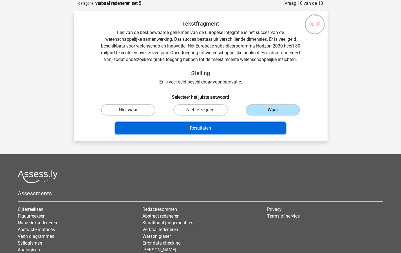
click at [239, 132] on button "Resultaten" at bounding box center [200, 128] width 170 height 12
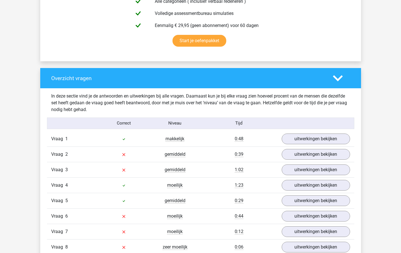
scroll to position [384, 0]
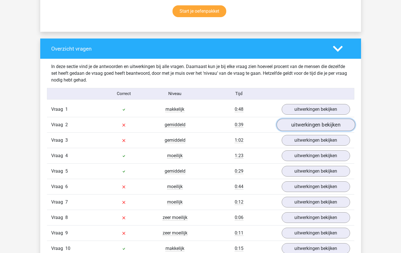
click at [304, 123] on link "uitwerkingen bekijken" at bounding box center [315, 125] width 79 height 12
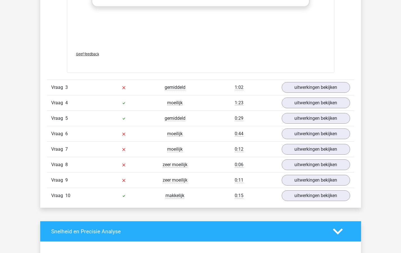
scroll to position [755, 0]
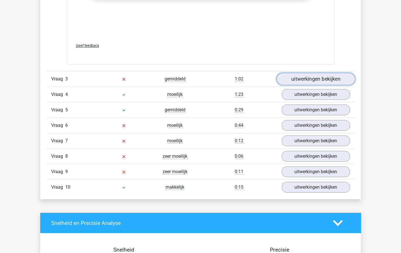
click at [293, 79] on link "uitwerkingen bekijken" at bounding box center [315, 79] width 79 height 12
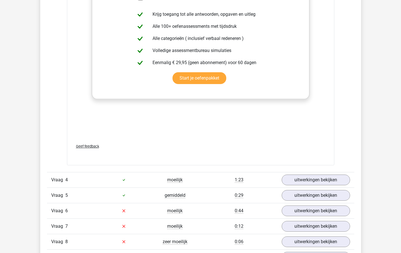
scroll to position [1102, 0]
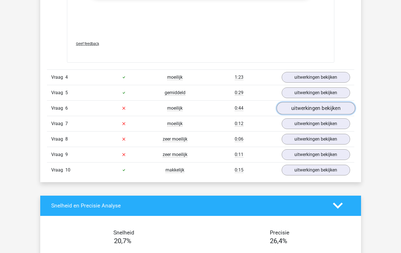
click at [306, 108] on link "uitwerkingen bekijken" at bounding box center [315, 108] width 79 height 12
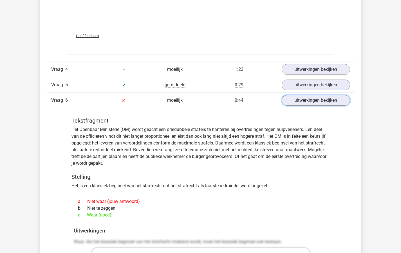
scroll to position [1110, 0]
click at [299, 98] on link "uitwerkingen bekijken" at bounding box center [315, 100] width 79 height 12
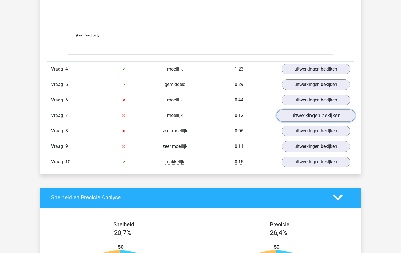
click at [302, 115] on link "uitwerkingen bekijken" at bounding box center [315, 115] width 79 height 12
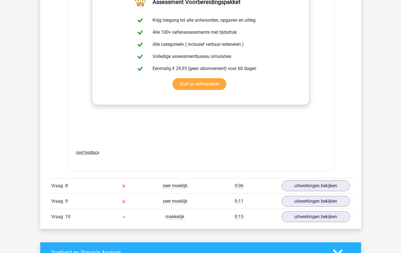
scroll to position [1406, 0]
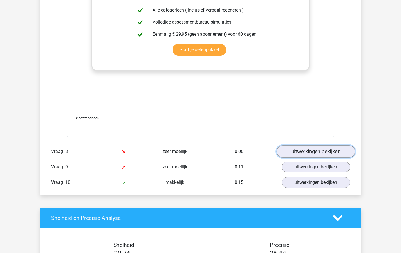
click at [299, 151] on link "uitwerkingen bekijken" at bounding box center [315, 151] width 79 height 12
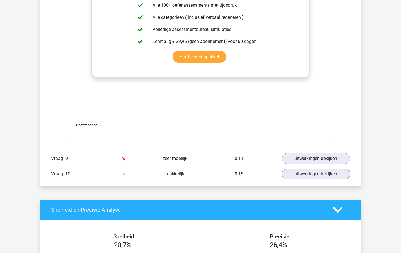
scroll to position [1818, 0]
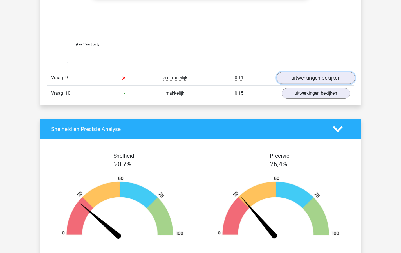
click at [304, 76] on link "uitwerkingen bekijken" at bounding box center [315, 78] width 79 height 12
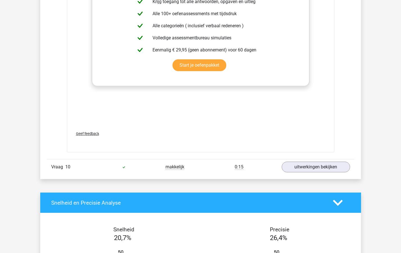
scroll to position [2090, 0]
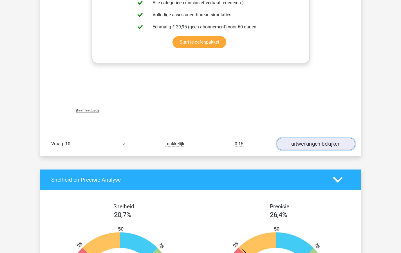
click at [310, 138] on link "uitwerkingen bekijken" at bounding box center [315, 144] width 79 height 12
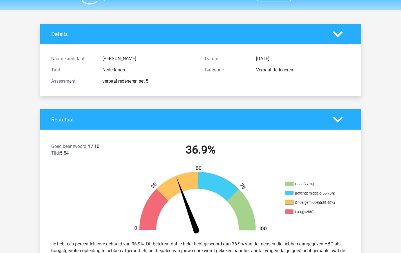
scroll to position [0, 0]
